Goal: Browse casually: Explore the website without a specific task or goal

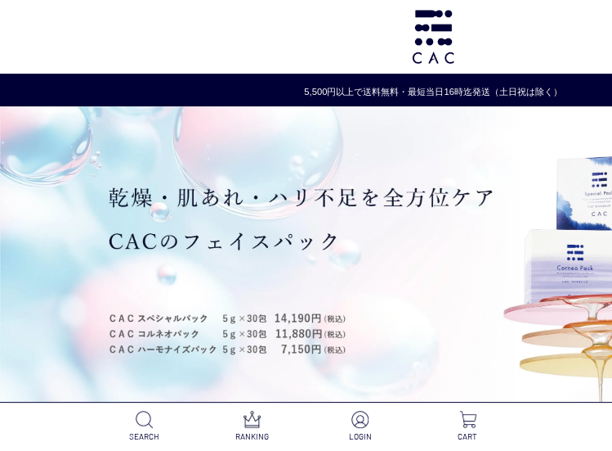
click at [125, 44] on h1 at bounding box center [433, 37] width 867 height 74
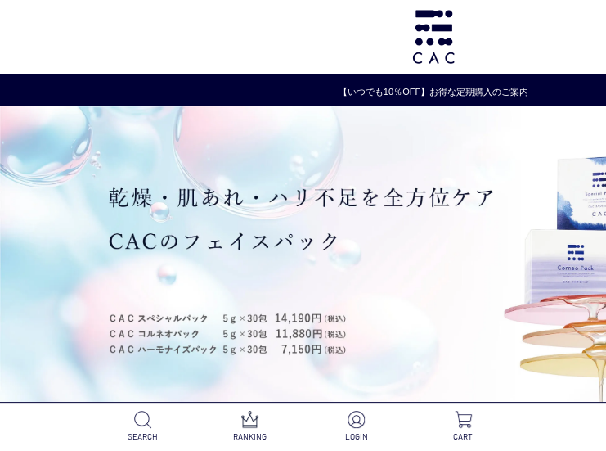
click at [282, 33] on h1 at bounding box center [433, 37] width 867 height 74
